Goal: Task Accomplishment & Management: Complete application form

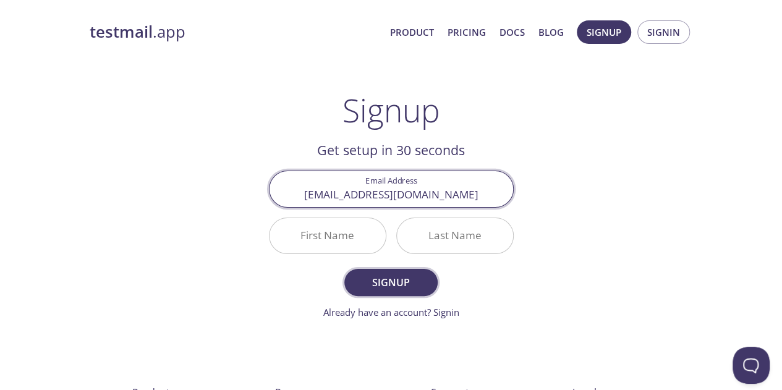
click at [392, 276] on span "Signup" at bounding box center [390, 282] width 65 height 17
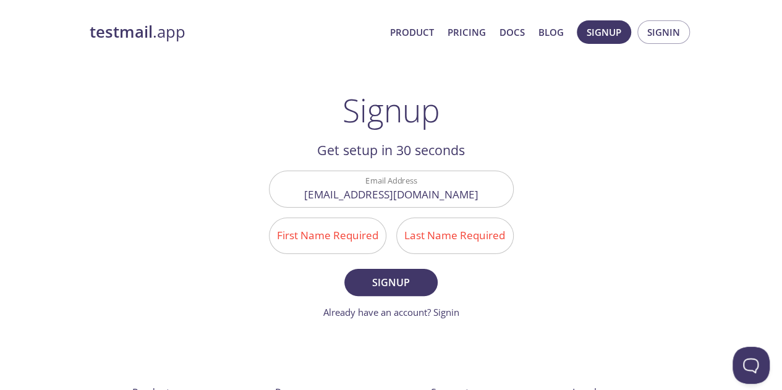
click at [348, 240] on input "First Name Required" at bounding box center [327, 235] width 116 height 35
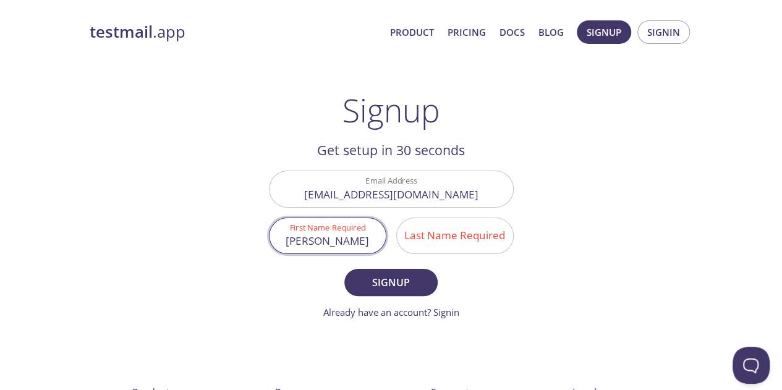
type input "[PERSON_NAME]"
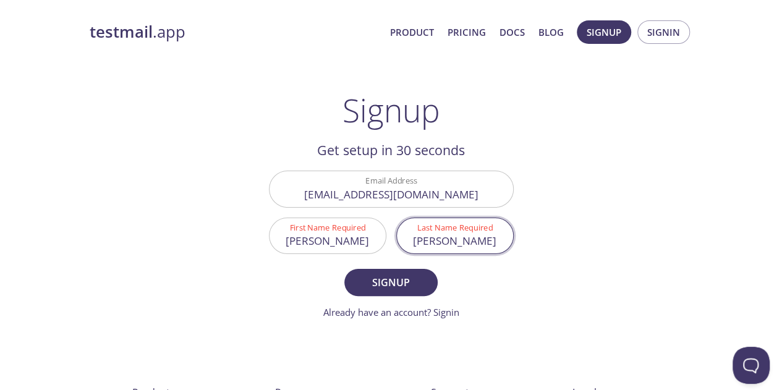
type input "[PERSON_NAME]"
click at [376, 281] on span "Signup" at bounding box center [390, 282] width 65 height 17
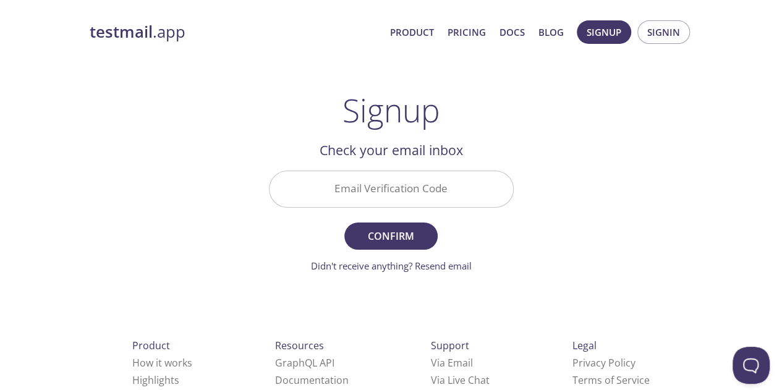
click at [415, 184] on input "Email Verification Code" at bounding box center [390, 188] width 243 height 35
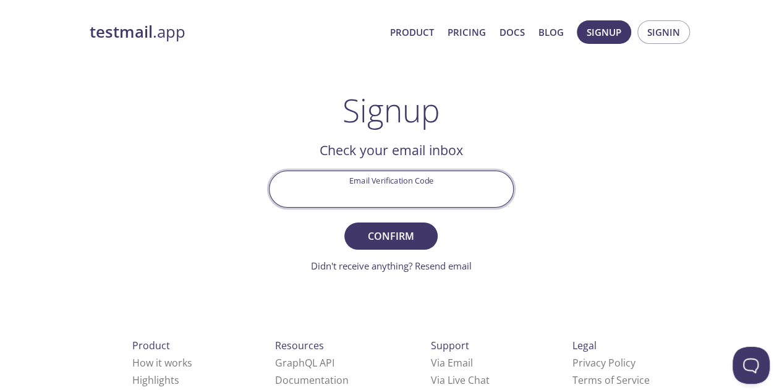
paste input "53Z76S9"
type input "53Z76S9"
click at [404, 240] on span "Confirm" at bounding box center [390, 235] width 65 height 17
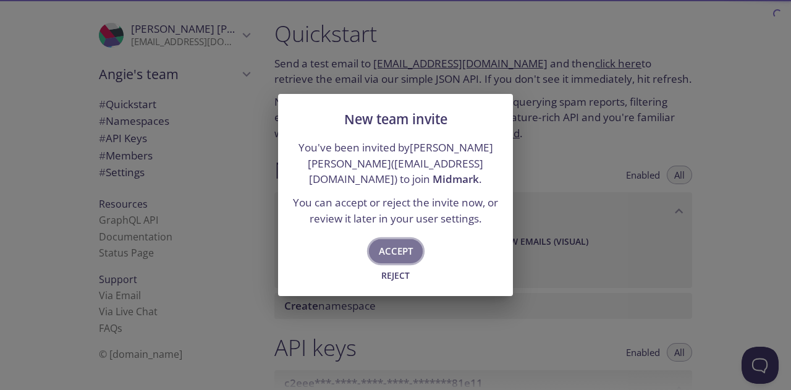
click at [399, 252] on span "Accept" at bounding box center [396, 251] width 34 height 16
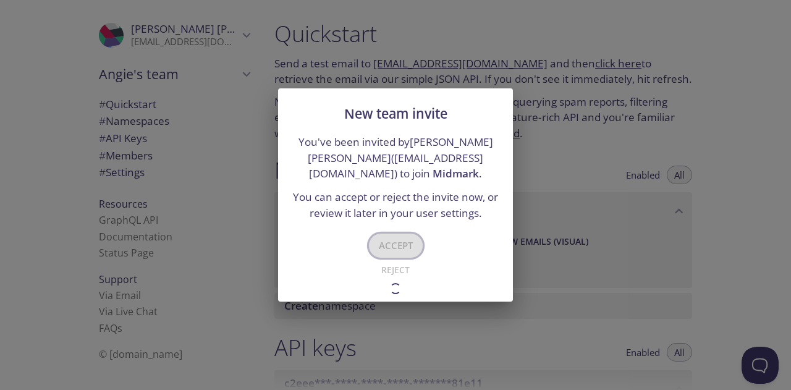
type input "Midmark"
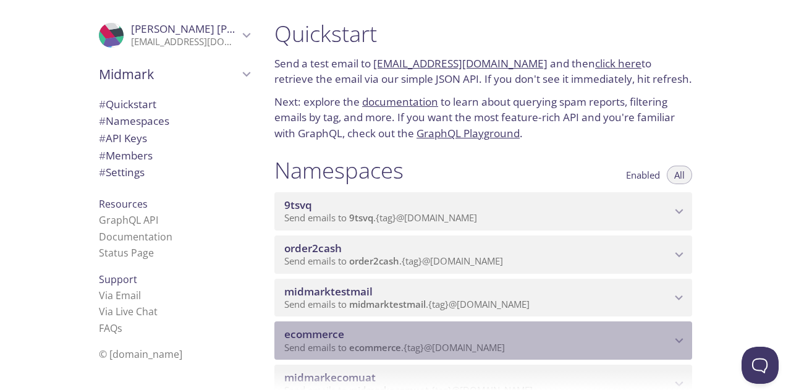
click at [316, 331] on span "ecommerce" at bounding box center [314, 334] width 60 height 14
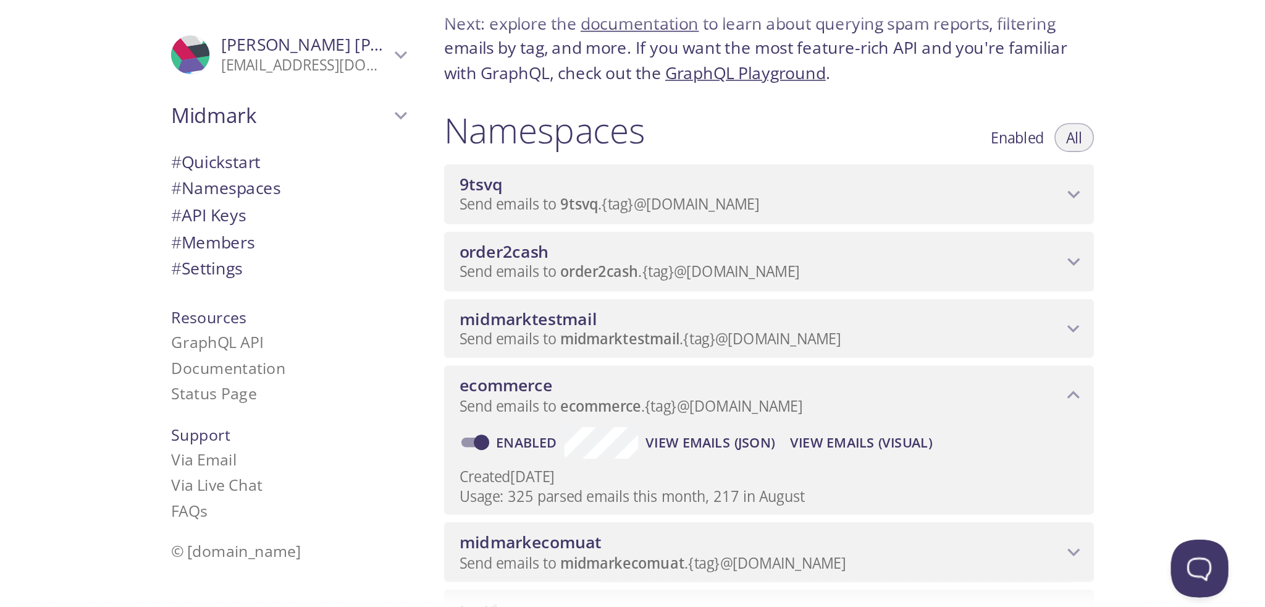
scroll to position [185, 0]
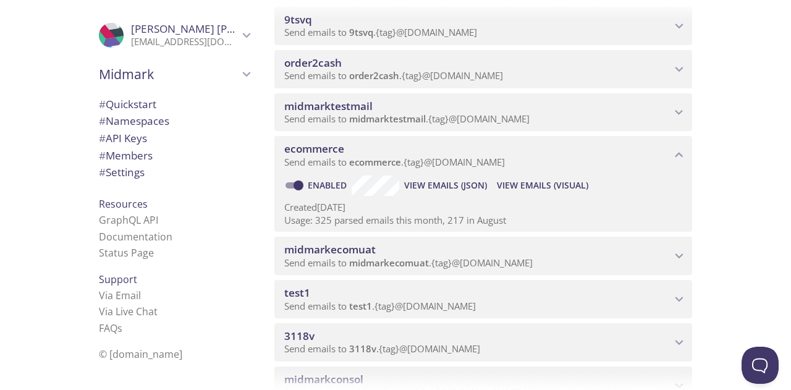
click at [532, 186] on span "View Emails (Visual)" at bounding box center [542, 185] width 91 height 15
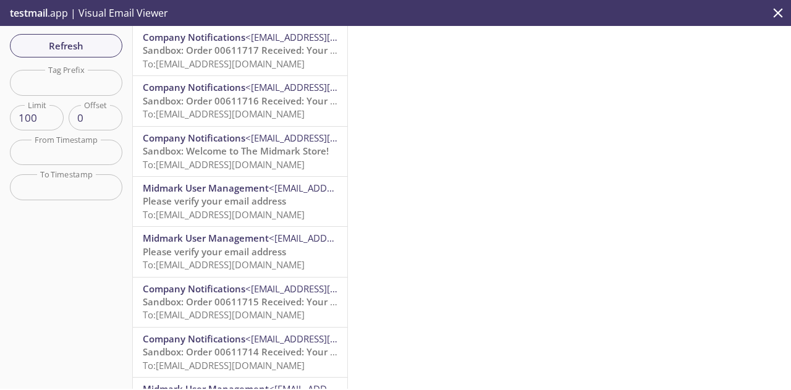
click at [205, 41] on span "Company Notifications" at bounding box center [194, 37] width 103 height 12
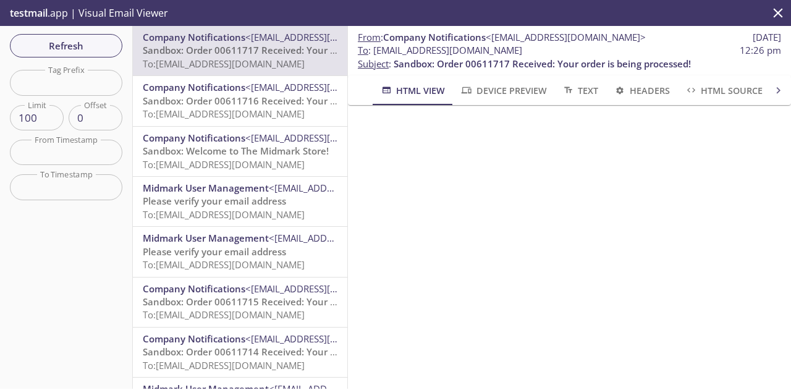
click at [0, 90] on div "Refresh Filters Tag Prefix Tag Prefix Limit 100 Limit Offset 0 Offset From Time…" at bounding box center [66, 207] width 133 height 363
click at [74, 83] on input "text" at bounding box center [66, 82] width 112 height 25
type input "mwatercutter23"
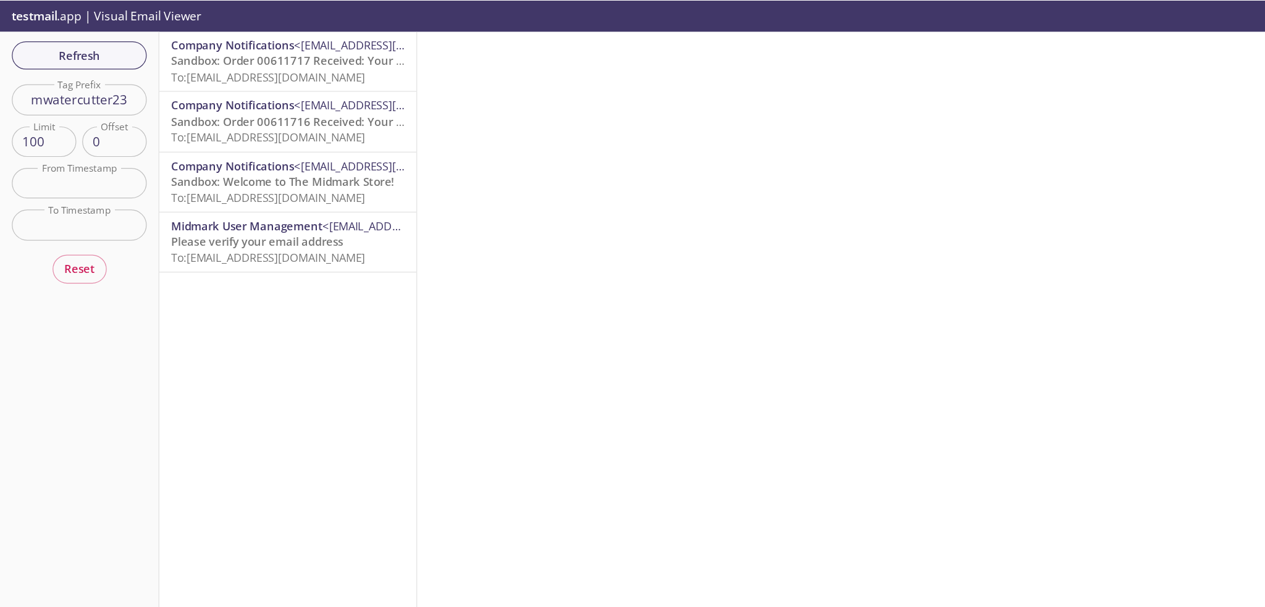
scroll to position [185, 0]
